Goal: Find specific page/section: Find specific page/section

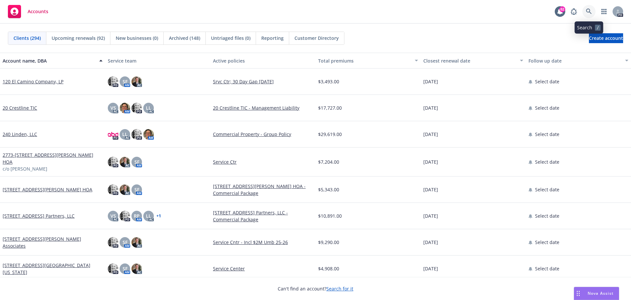
click at [589, 10] on icon at bounding box center [589, 12] width 6 height 6
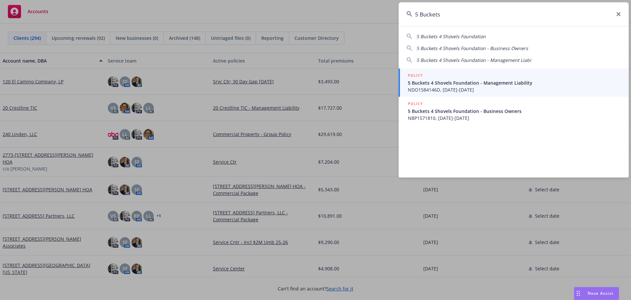
click at [449, 46] on span "5 Buckets 4 Shovels Foundation - Business Owners" at bounding box center [473, 48] width 112 height 6
type input "5 Buckets 4 Shovels Foundation - Business Owners"
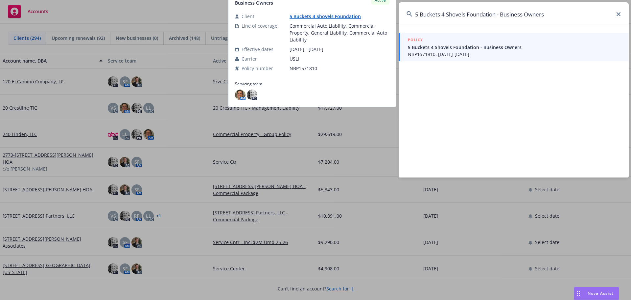
click at [303, 16] on link "5 Buckets 4 Shovels Foundation" at bounding box center [328, 16] width 77 height 6
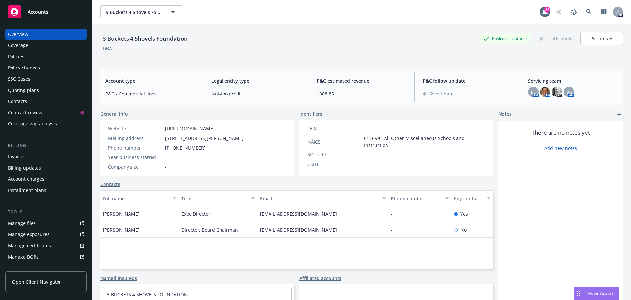
click at [17, 56] on div "Policies" at bounding box center [16, 56] width 16 height 11
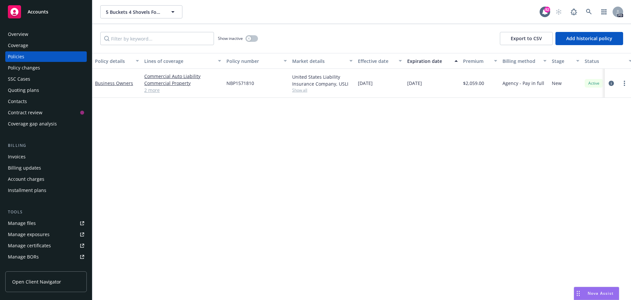
click at [153, 90] on link "2 more" at bounding box center [182, 89] width 77 height 7
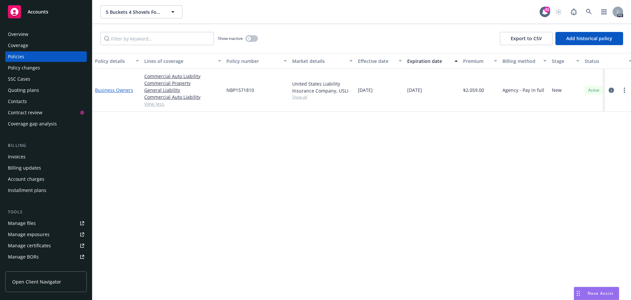
click at [113, 92] on link "Business Owners" at bounding box center [114, 90] width 38 height 6
